Goal: Transaction & Acquisition: Purchase product/service

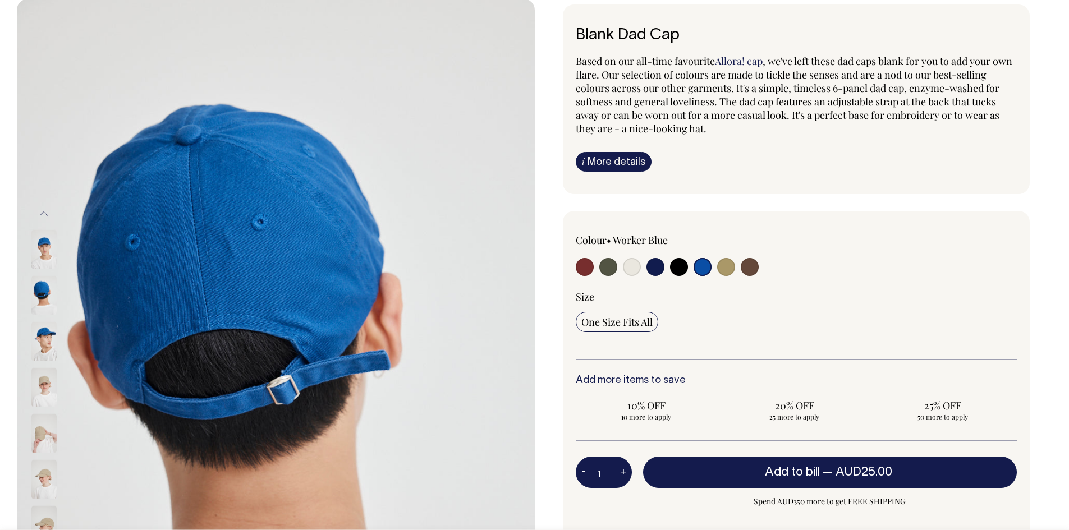
scroll to position [75, 0]
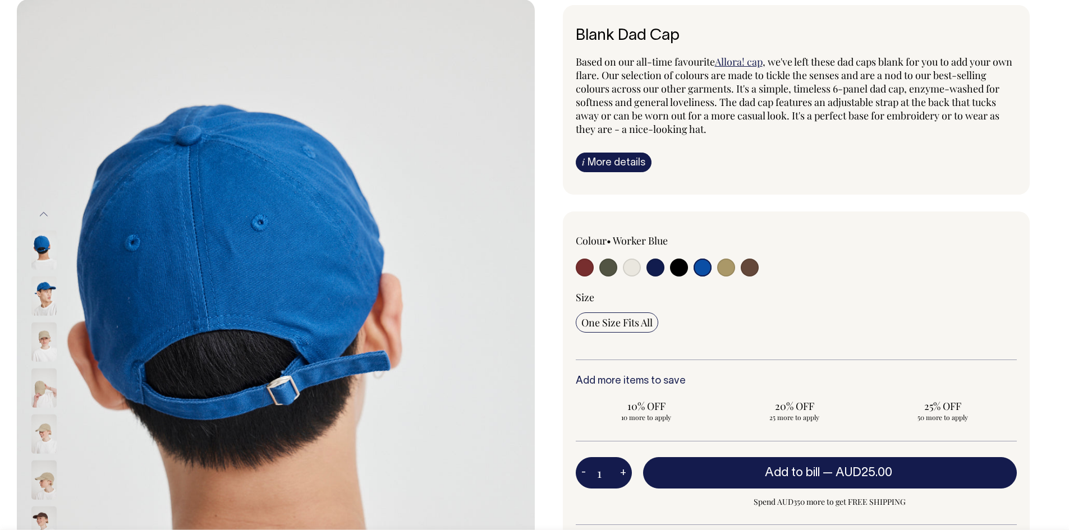
click at [43, 304] on img at bounding box center [43, 295] width 25 height 39
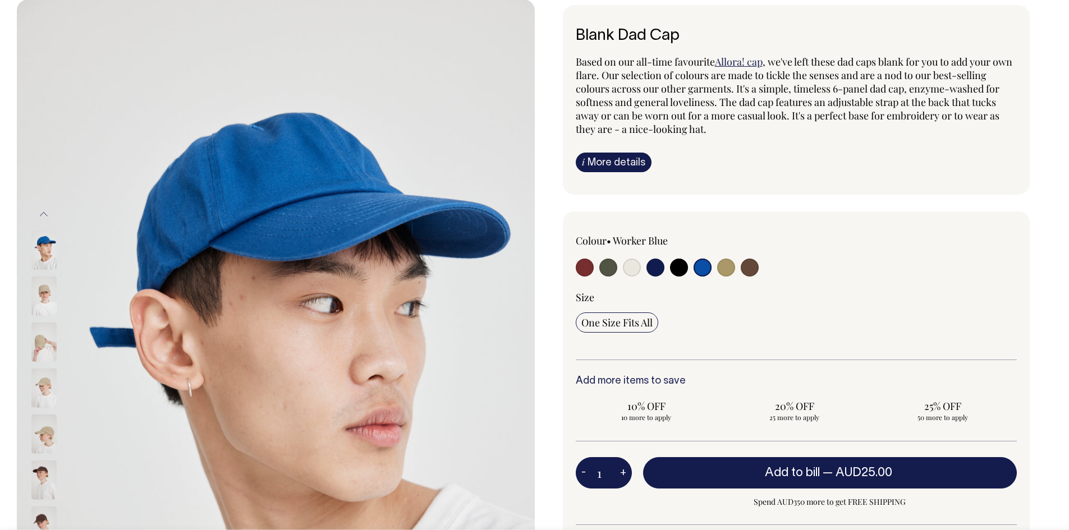
click at [34, 252] on img at bounding box center [43, 249] width 25 height 39
click at [36, 312] on img at bounding box center [43, 295] width 25 height 39
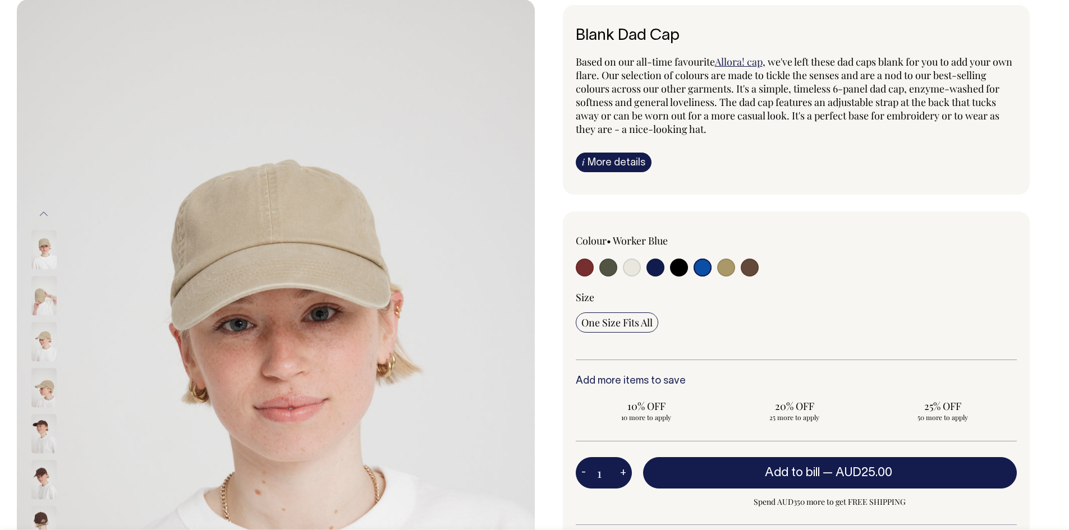
click at [634, 263] on input "radio" at bounding box center [632, 268] width 18 height 18
radio input "true"
select select "Natural"
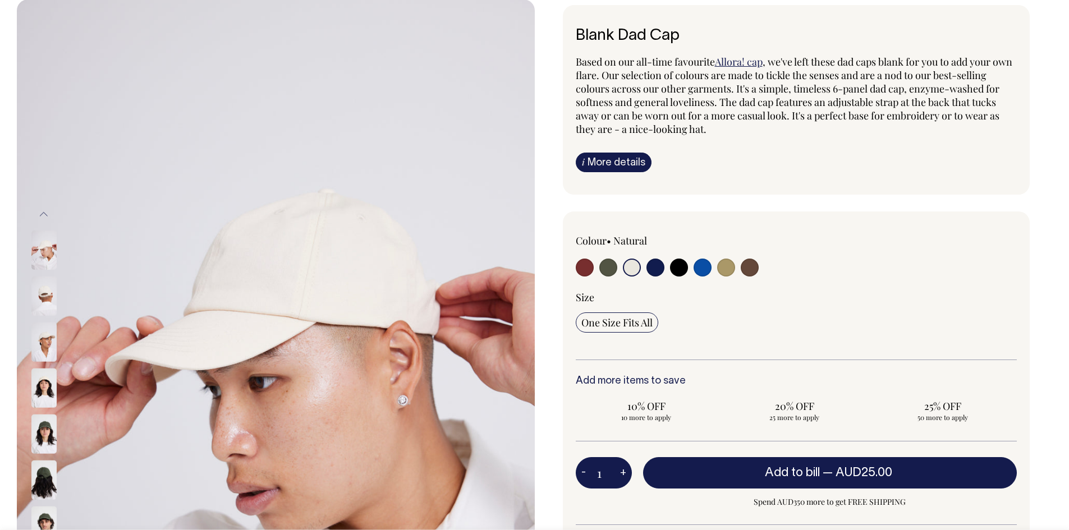
click at [724, 274] on input "radio" at bounding box center [726, 268] width 18 height 18
radio input "true"
select select "Washed Khaki"
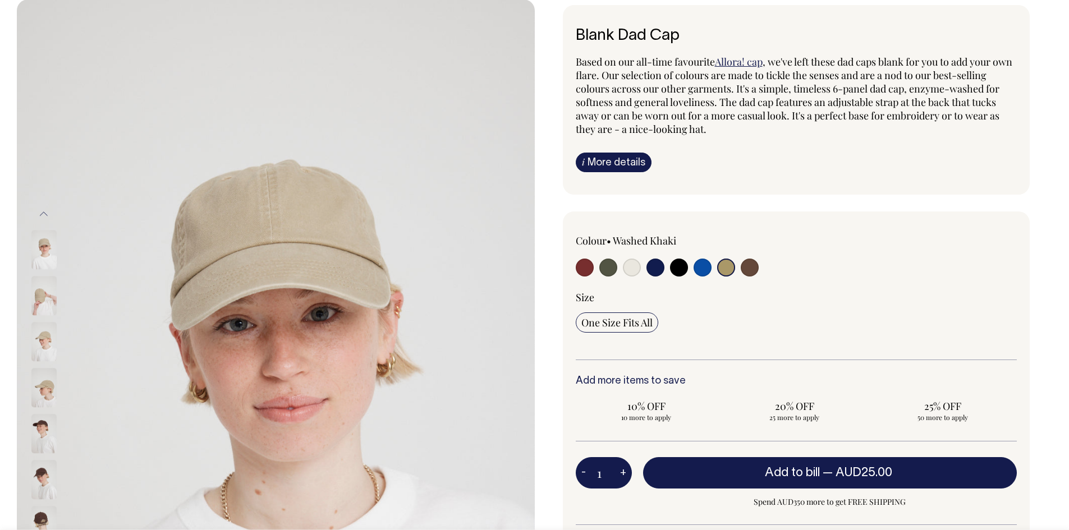
click at [744, 265] on input "radio" at bounding box center [749, 268] width 18 height 18
radio input "true"
select select "Espresso"
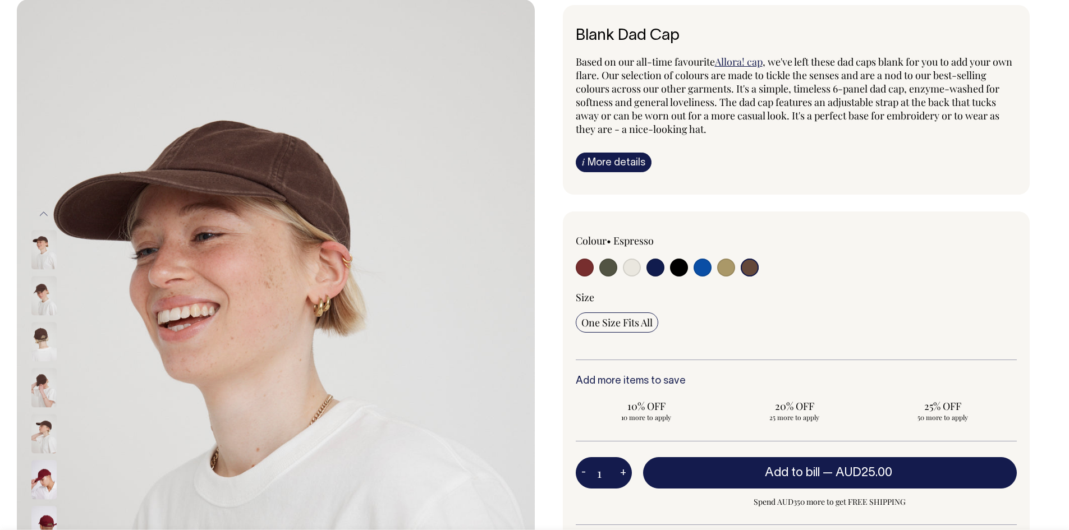
click at [701, 271] on input "radio" at bounding box center [702, 268] width 18 height 18
radio input "true"
select select "Worker Blue"
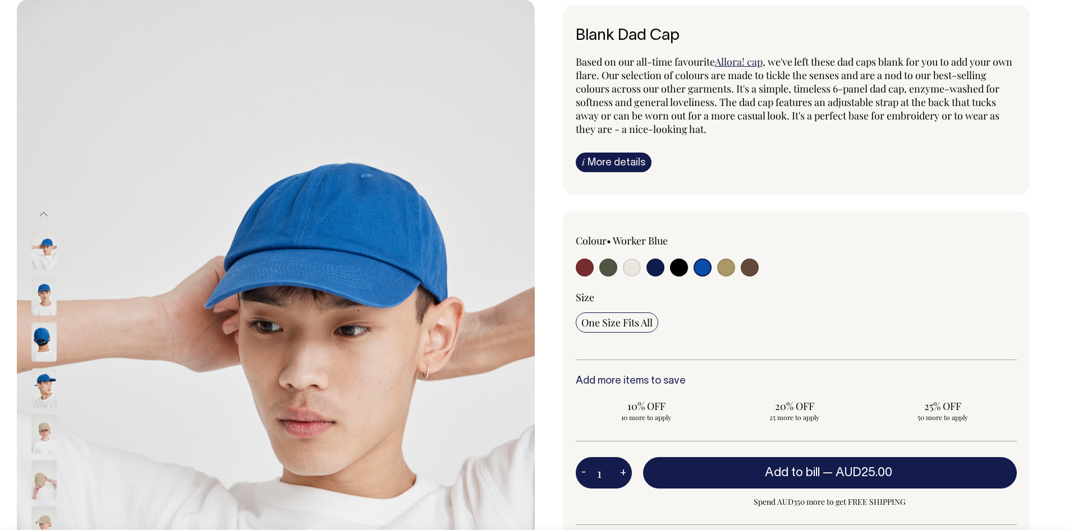
click at [629, 263] on input "radio" at bounding box center [632, 268] width 18 height 18
radio input "true"
select select "Natural"
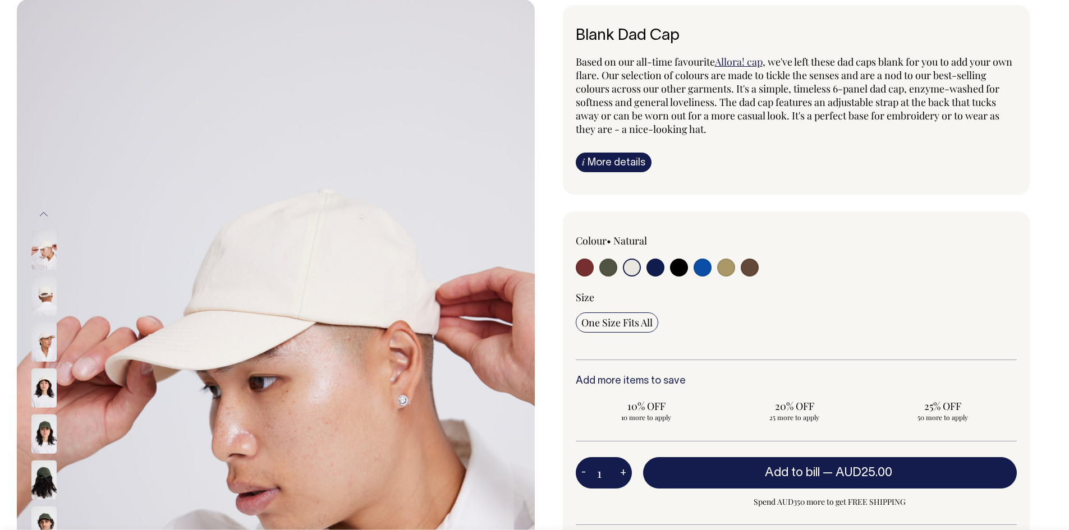
click at [659, 268] on input "radio" at bounding box center [655, 268] width 18 height 18
radio input "true"
select select "Dark Navy"
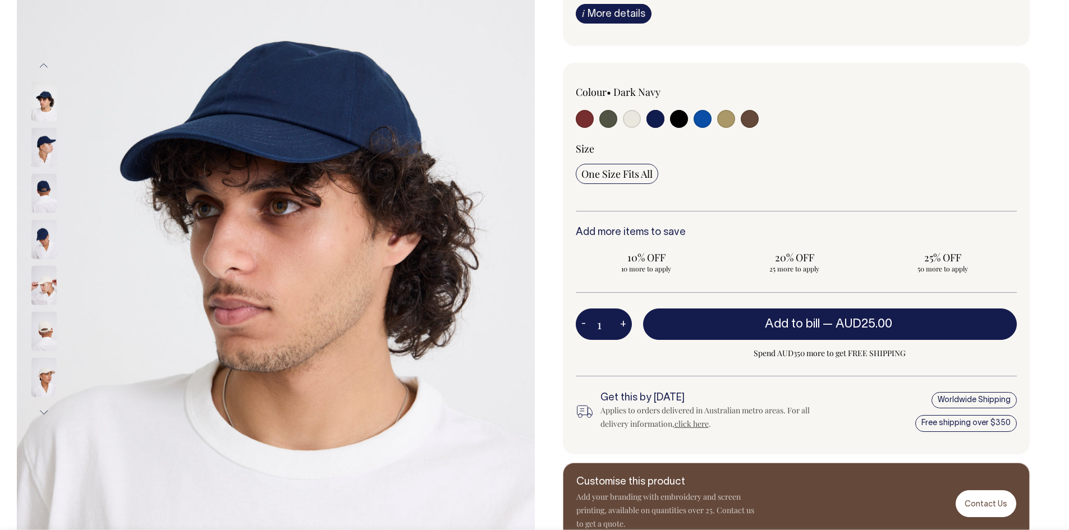
scroll to position [224, 0]
click at [47, 149] on img at bounding box center [43, 146] width 25 height 39
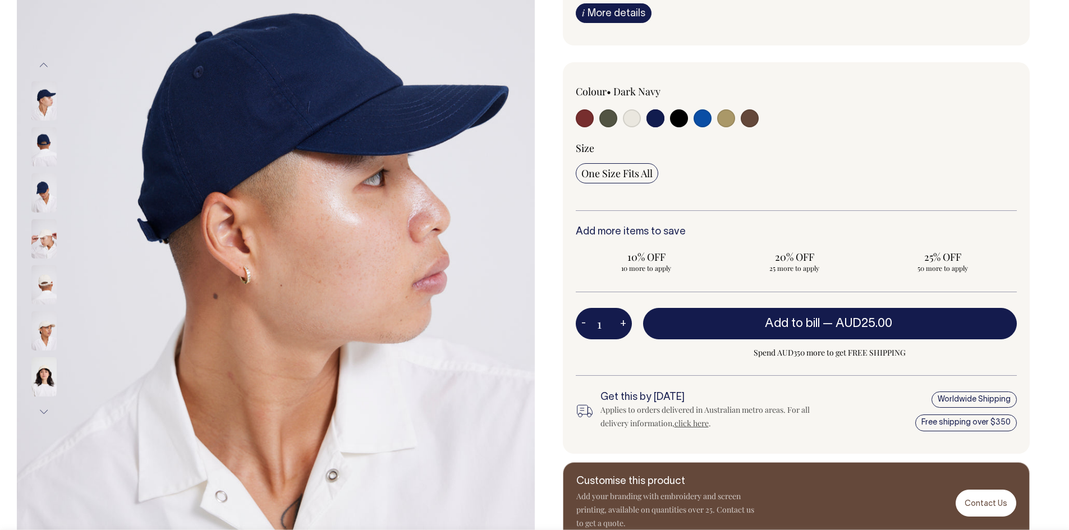
click at [37, 188] on img at bounding box center [43, 192] width 25 height 39
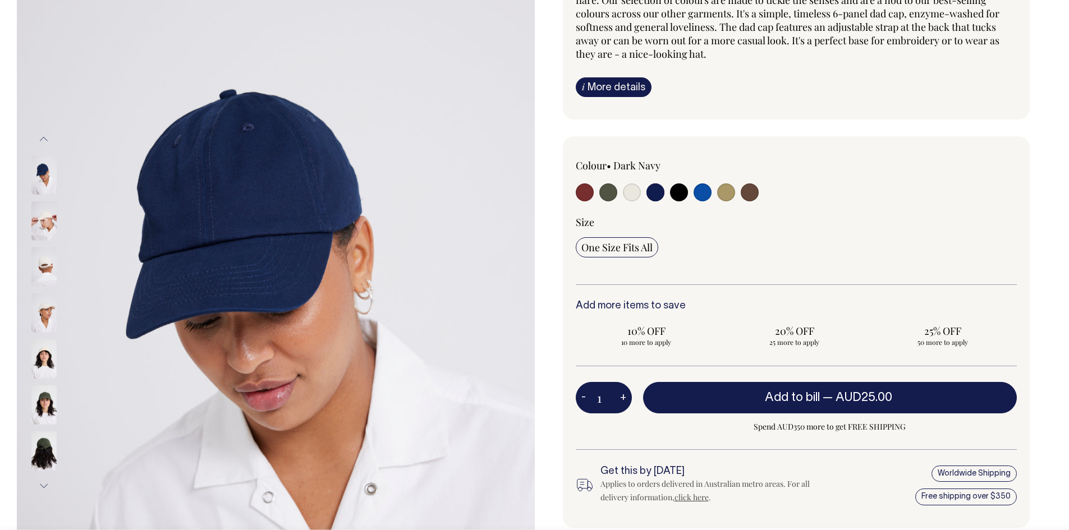
scroll to position [150, 0]
click at [50, 405] on img at bounding box center [43, 404] width 25 height 39
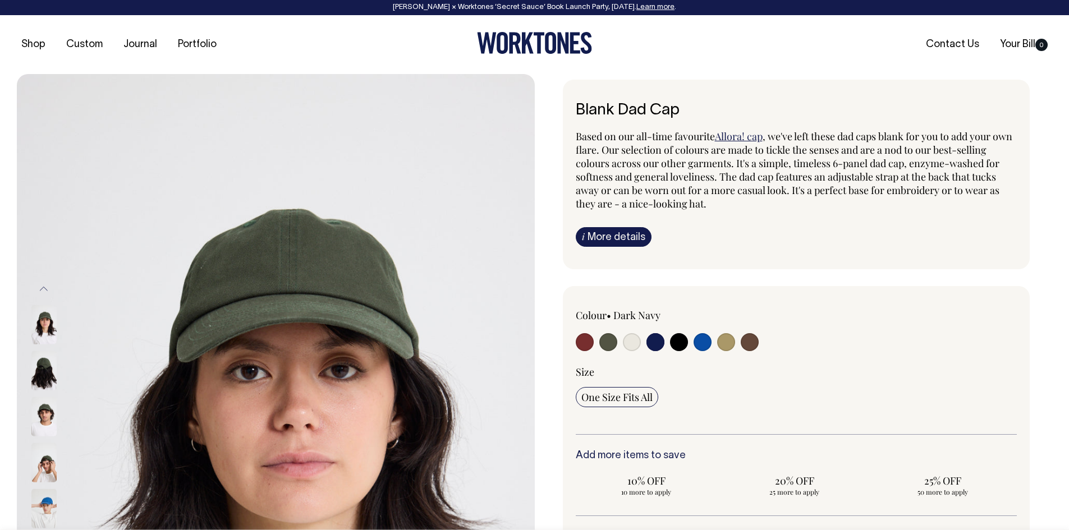
scroll to position [0, 0]
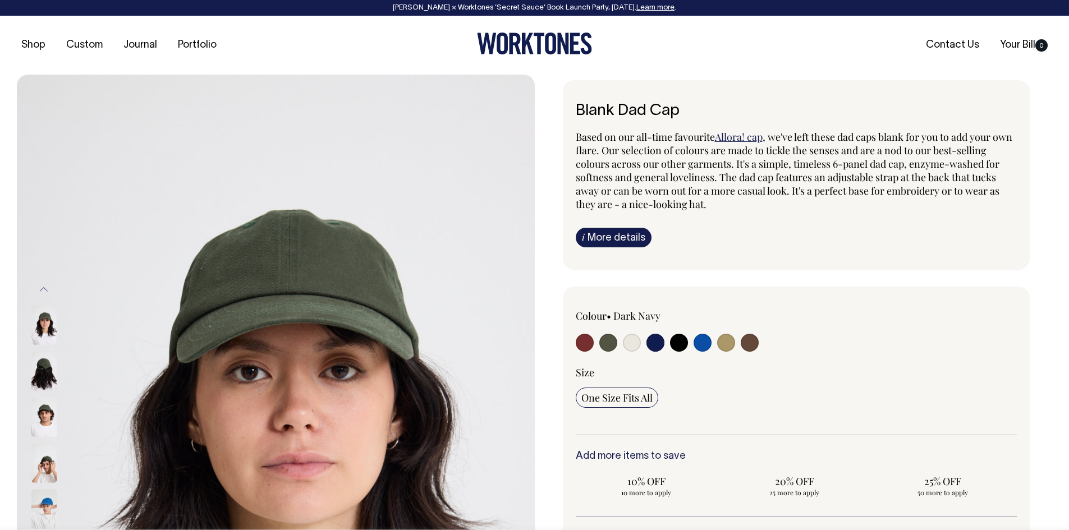
click at [735, 135] on link "Allora! cap" at bounding box center [739, 136] width 48 height 13
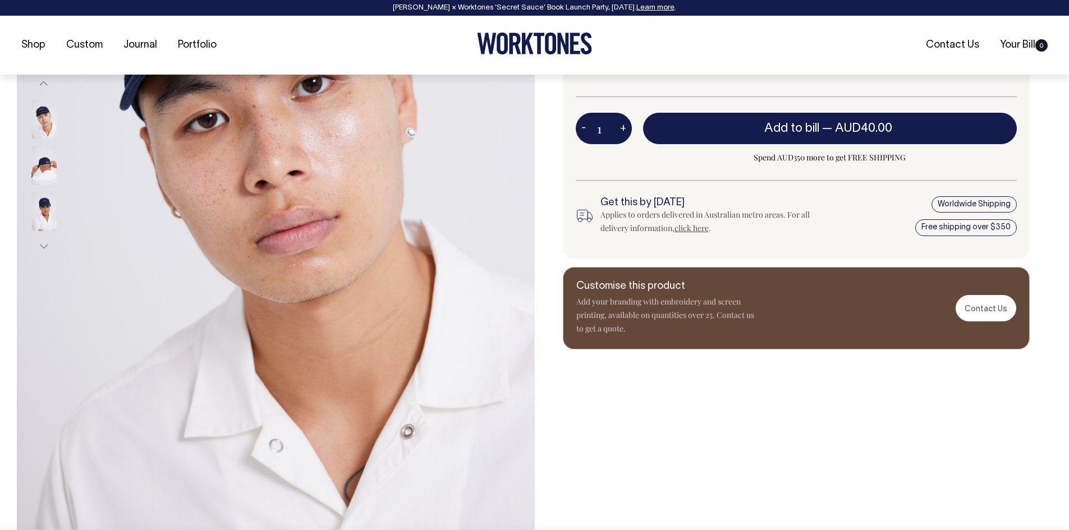
scroll to position [298, 0]
click at [52, 209] on img at bounding box center [43, 210] width 25 height 39
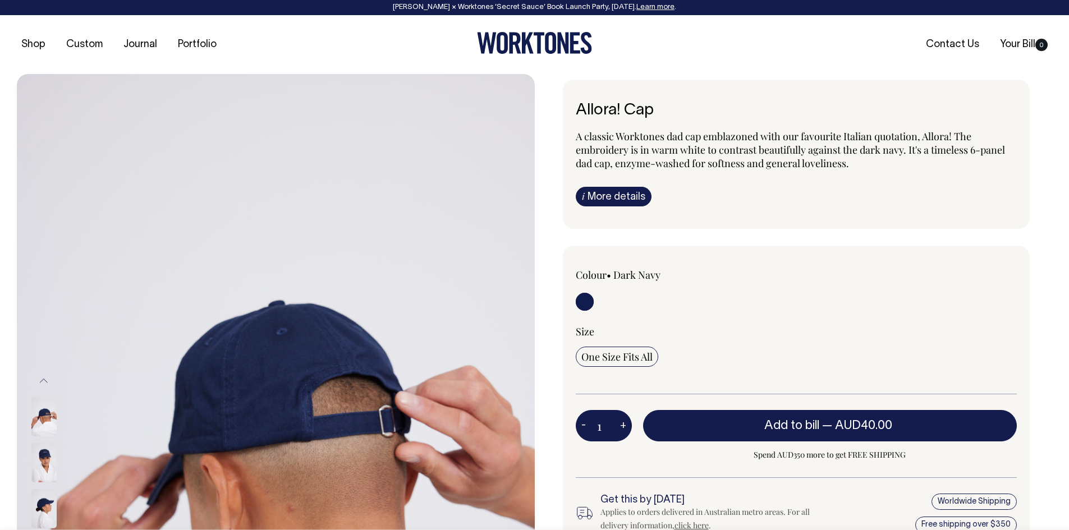
scroll to position [0, 0]
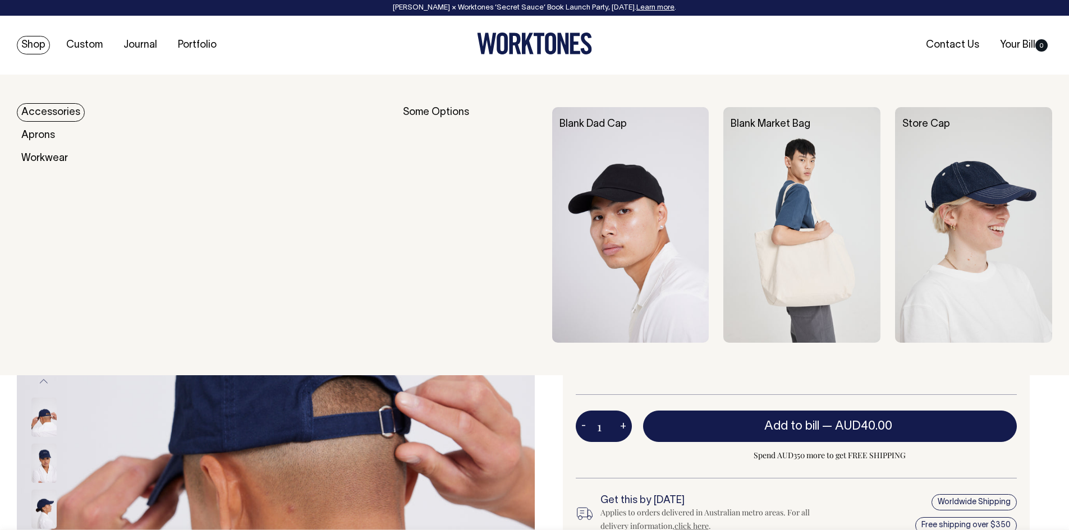
click at [37, 54] on link "Shop" at bounding box center [33, 45] width 33 height 19
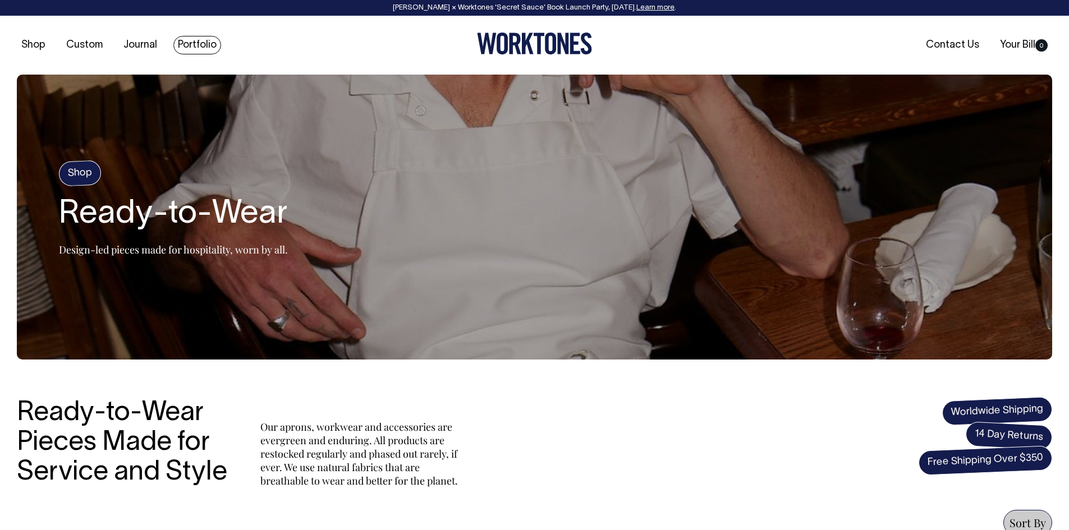
click at [188, 40] on link "Portfolio" at bounding box center [197, 45] width 48 height 19
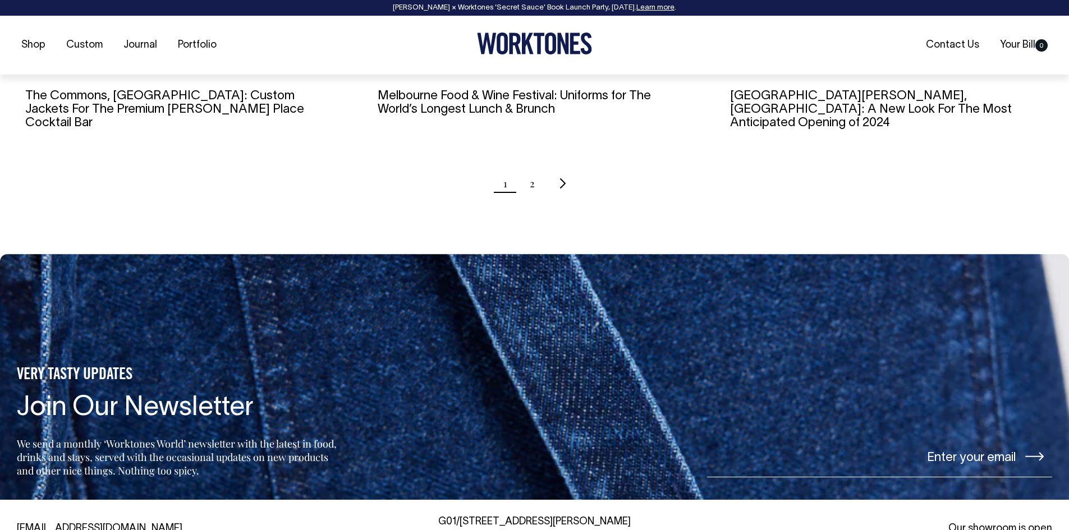
scroll to position [1269, 0]
click at [530, 169] on link "2" at bounding box center [532, 183] width 5 height 28
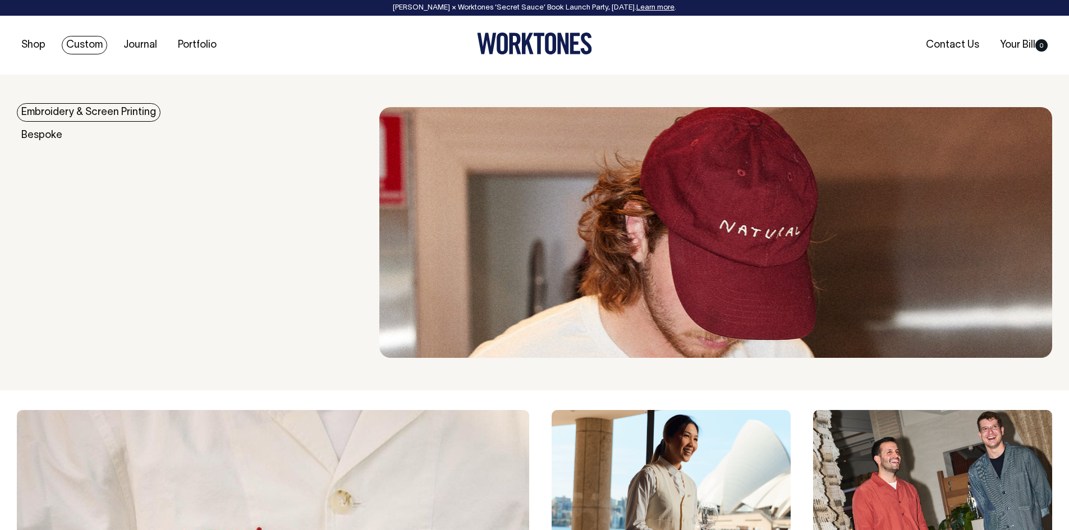
click at [89, 36] on link "Custom" at bounding box center [84, 45] width 45 height 19
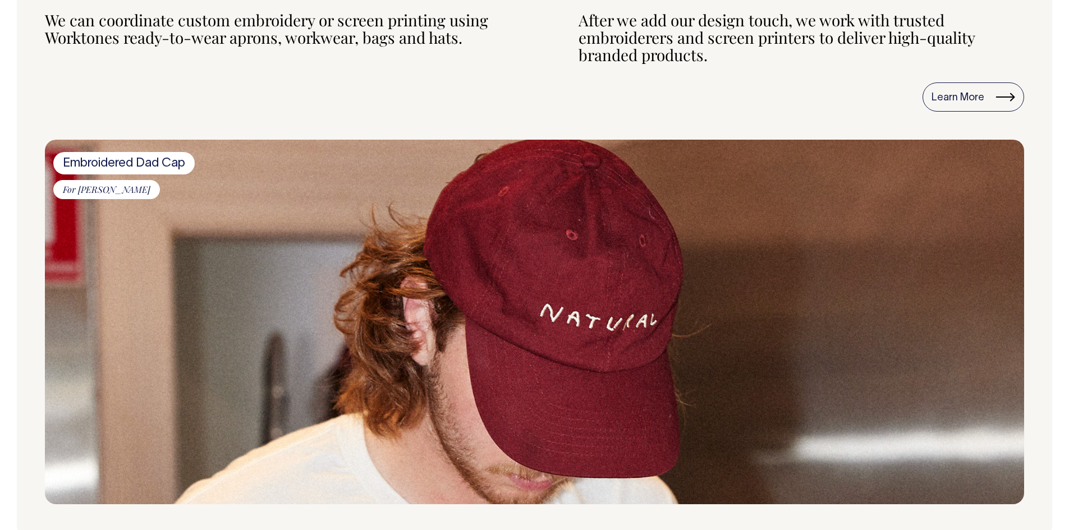
scroll to position [1271, 0]
click at [122, 191] on span "For Billy van Creamy" at bounding box center [106, 190] width 107 height 19
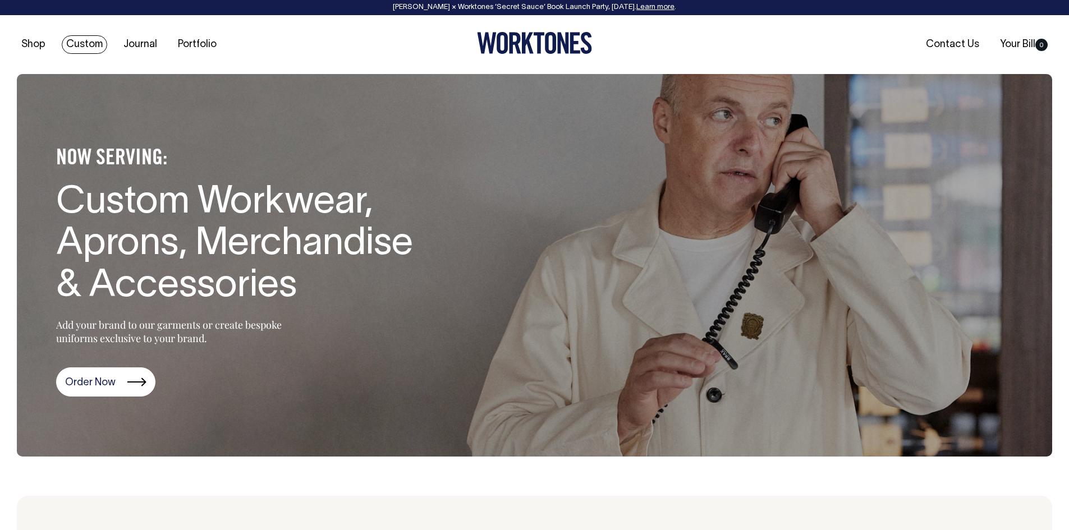
scroll to position [0, 0]
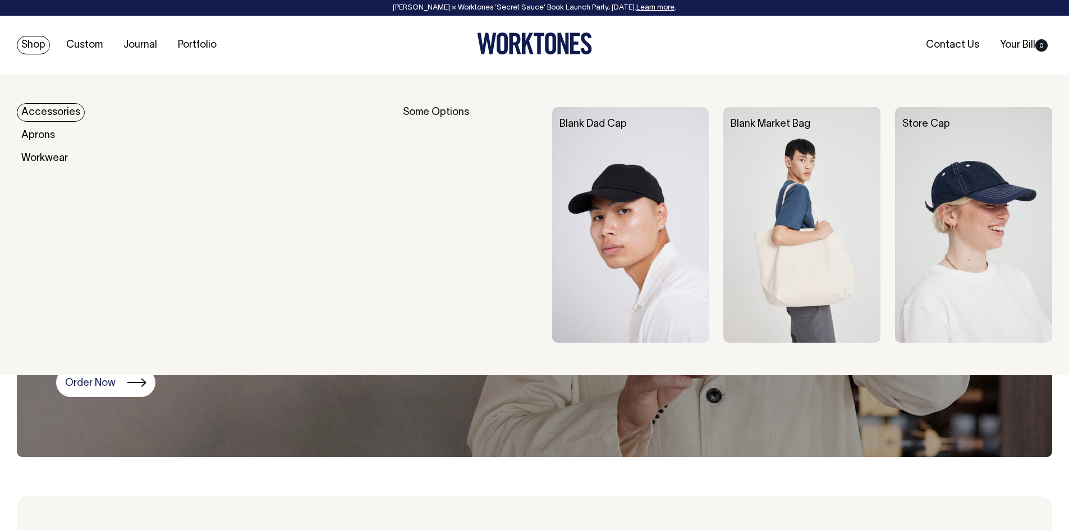
click at [31, 36] on link "Shop" at bounding box center [33, 45] width 33 height 19
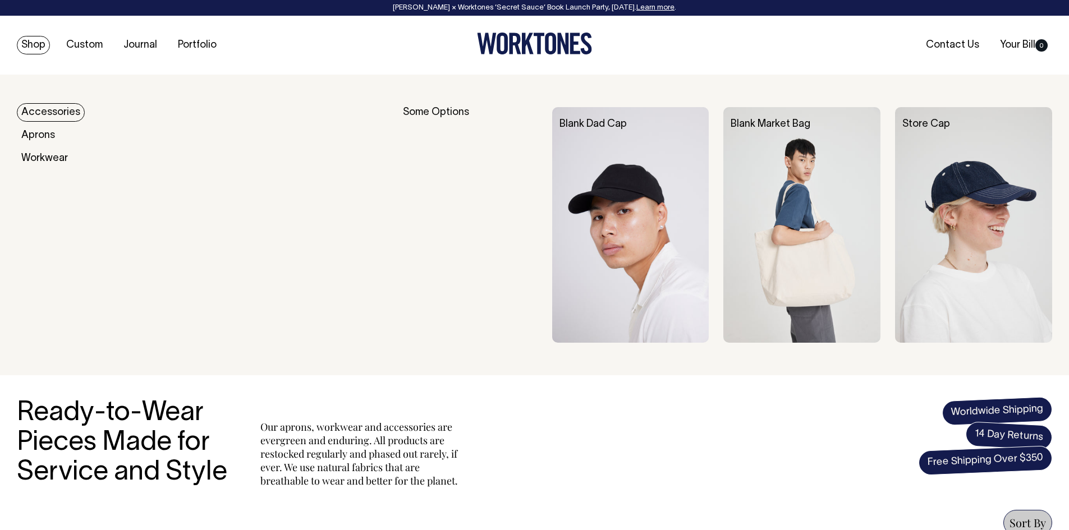
click at [616, 200] on img at bounding box center [630, 225] width 157 height 236
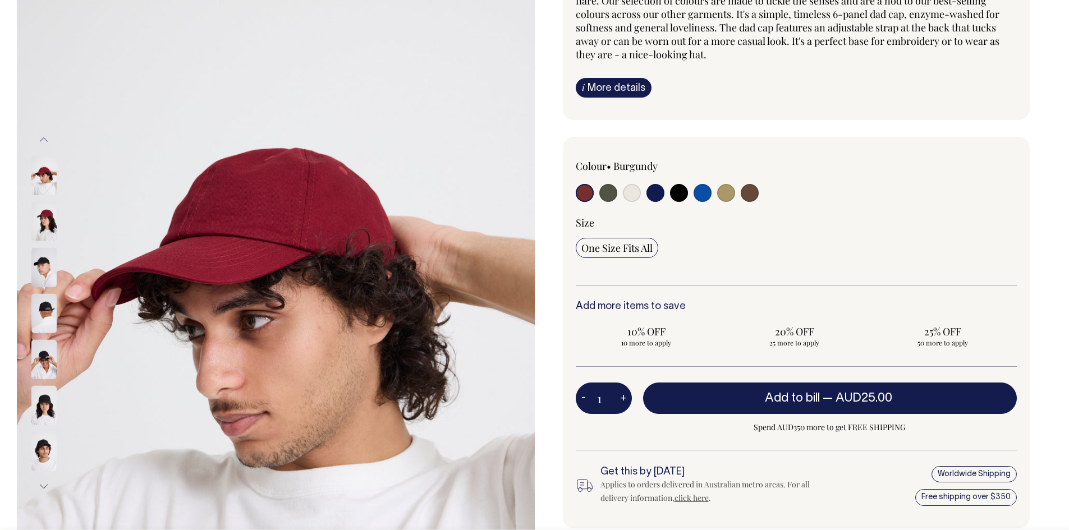
scroll to position [149, 0]
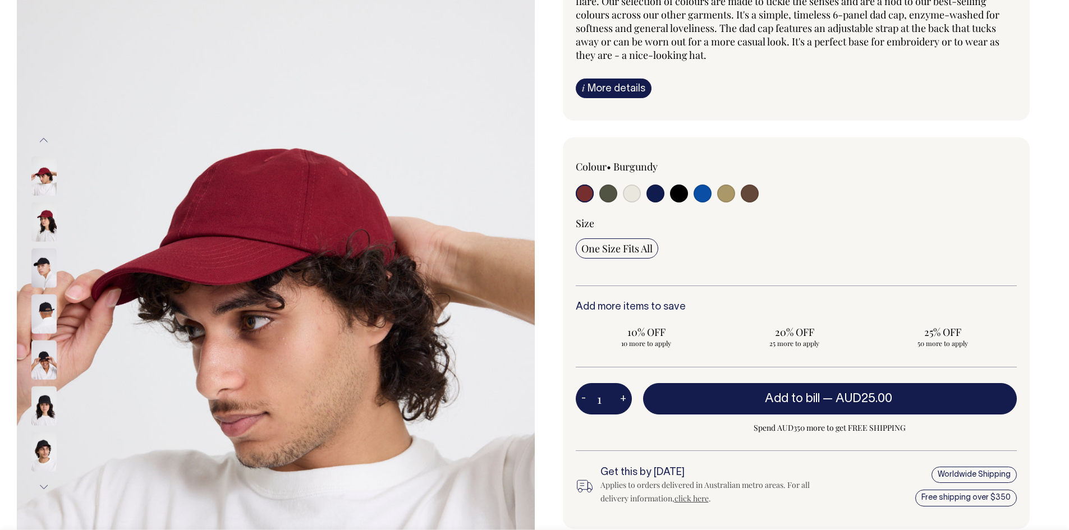
click at [657, 190] on input "radio" at bounding box center [655, 194] width 18 height 18
radio input "true"
select select "Dark Navy"
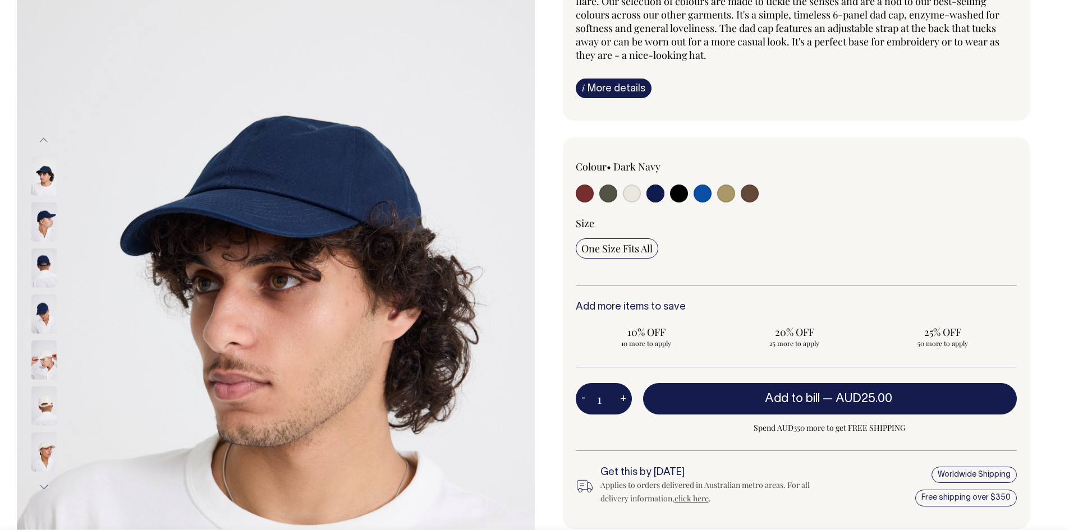
click at [706, 198] on input "radio" at bounding box center [702, 194] width 18 height 18
radio input "true"
select select "Worker Blue"
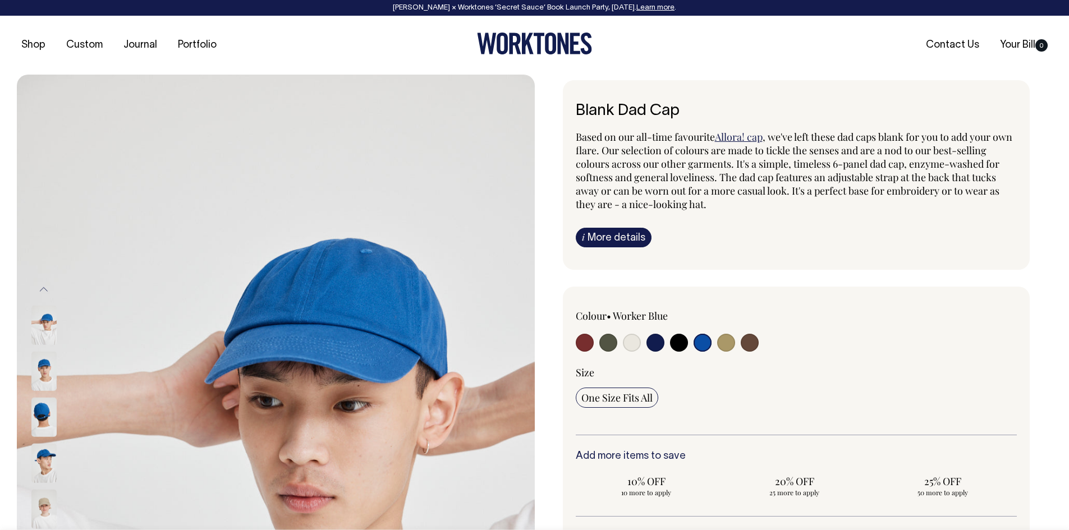
click at [764, 67] on div "Shop Custom Journal Portfolio Contact Us Your Bill 0" at bounding box center [534, 45] width 1069 height 59
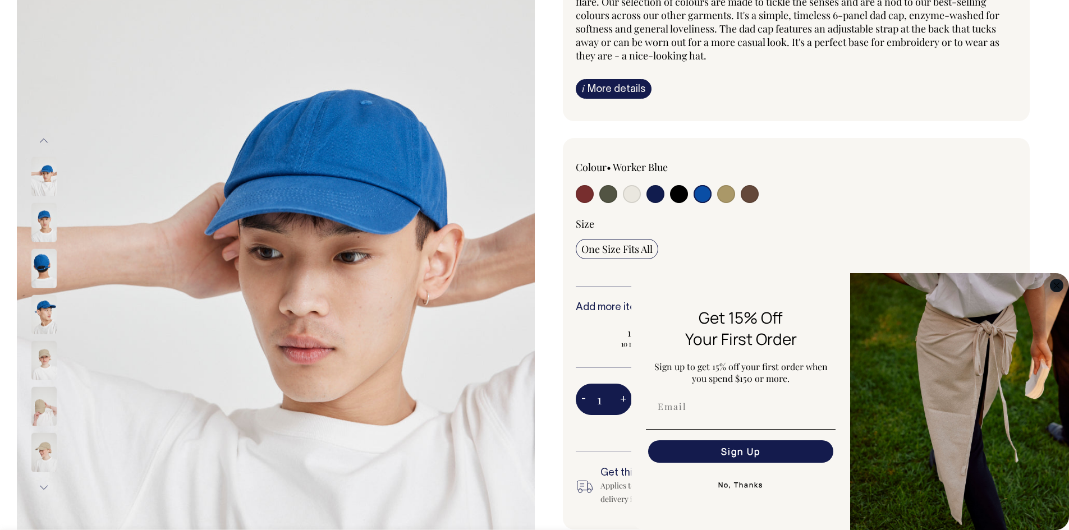
scroll to position [149, 0]
click at [1053, 286] on circle "Close dialog" at bounding box center [1056, 285] width 13 height 13
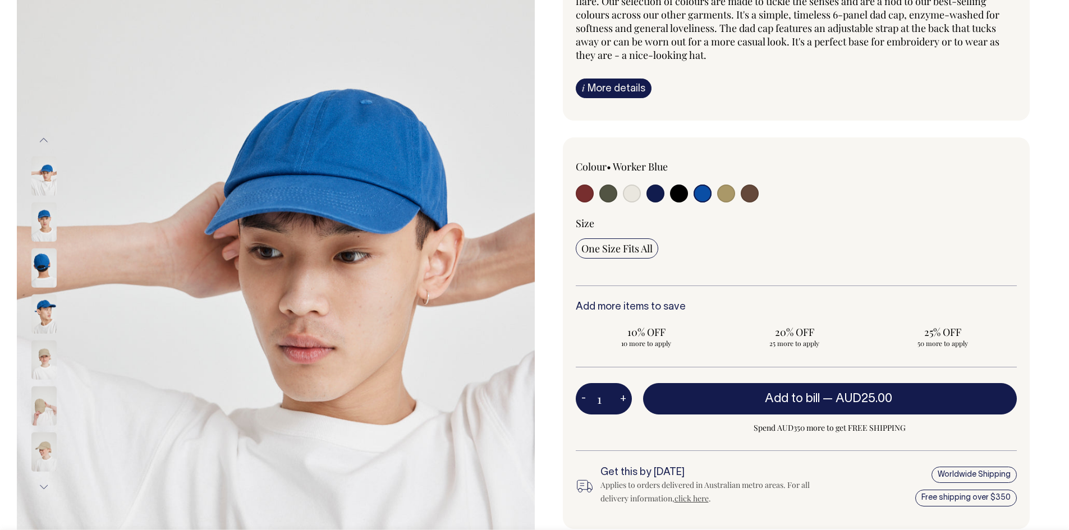
click at [604, 194] on input "radio" at bounding box center [608, 194] width 18 height 18
radio input "true"
select select "Olive"
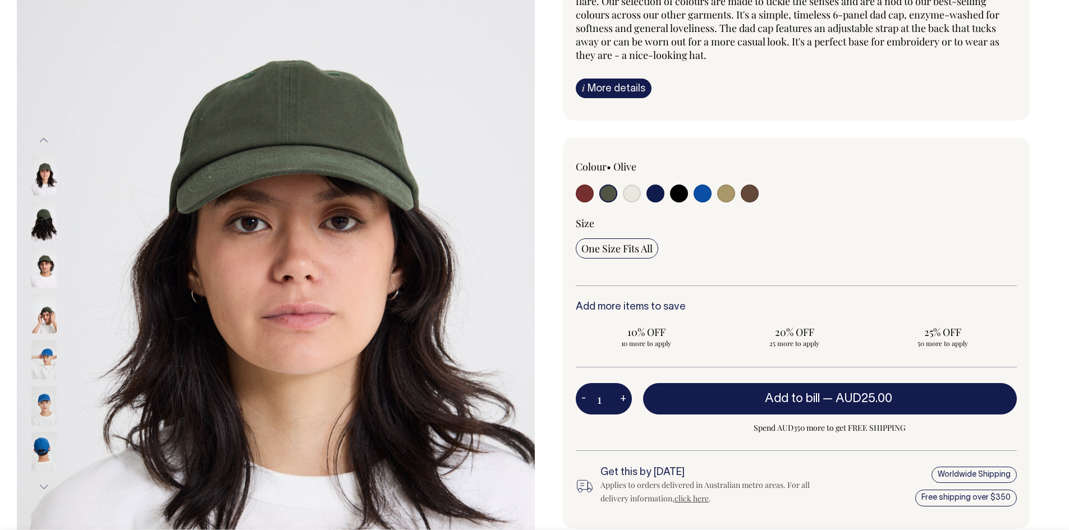
click at [581, 196] on input "radio" at bounding box center [585, 194] width 18 height 18
radio input "true"
select select "Burgundy"
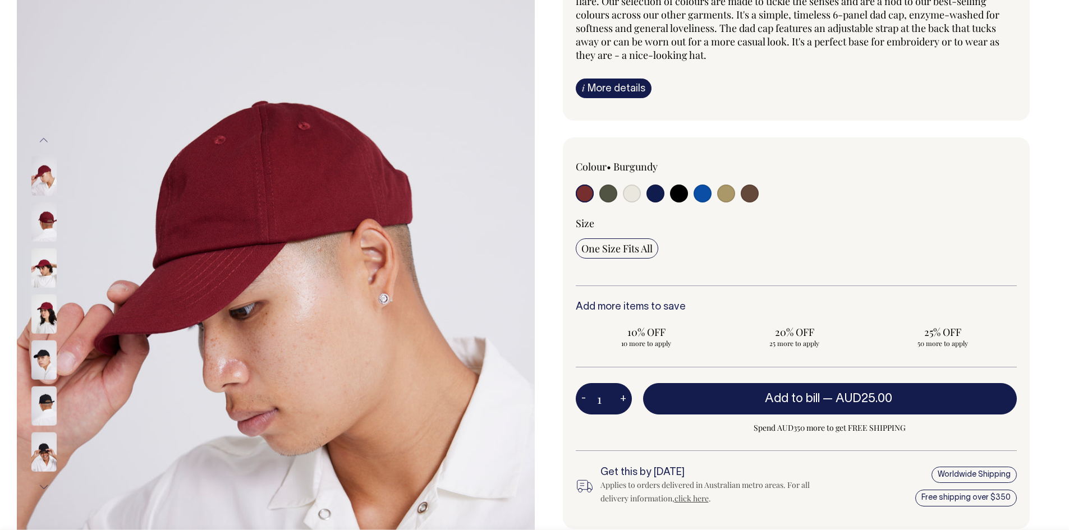
click at [639, 185] on label at bounding box center [632, 195] width 18 height 21
click at [639, 185] on input "radio" at bounding box center [632, 194] width 18 height 18
radio input "true"
select select "Natural"
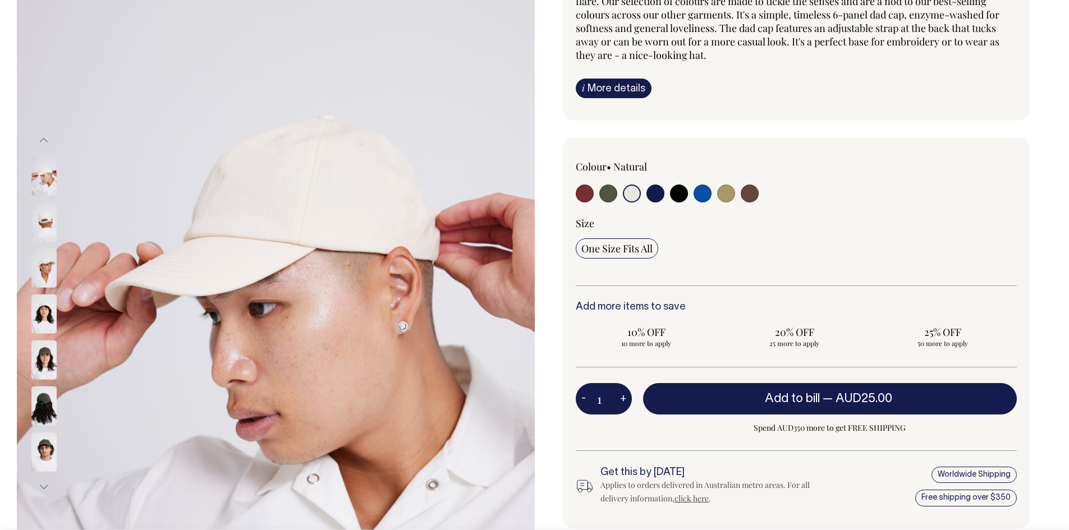
click at [664, 200] on div at bounding box center [664, 195] width 177 height 21
click at [696, 201] on label at bounding box center [702, 195] width 18 height 21
click at [696, 201] on input "radio" at bounding box center [702, 194] width 18 height 18
radio input "true"
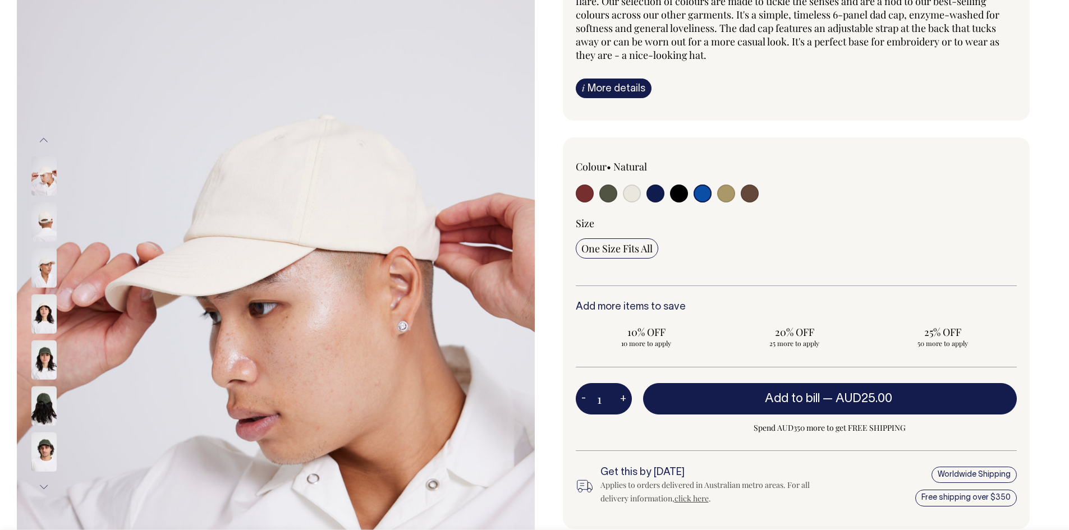
select select "Worker Blue"
